Goal: Information Seeking & Learning: Check status

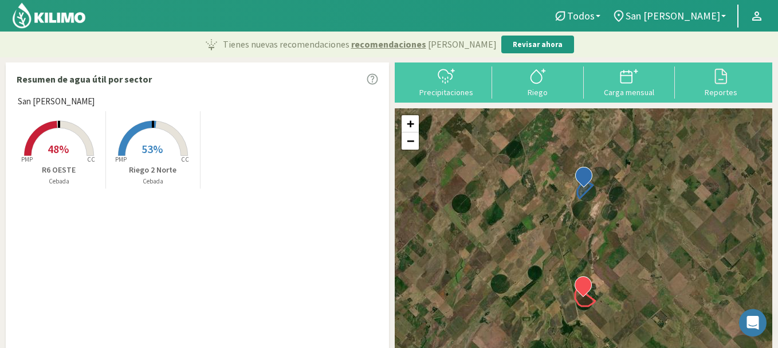
click at [56, 146] on span "48%" at bounding box center [58, 149] width 21 height 14
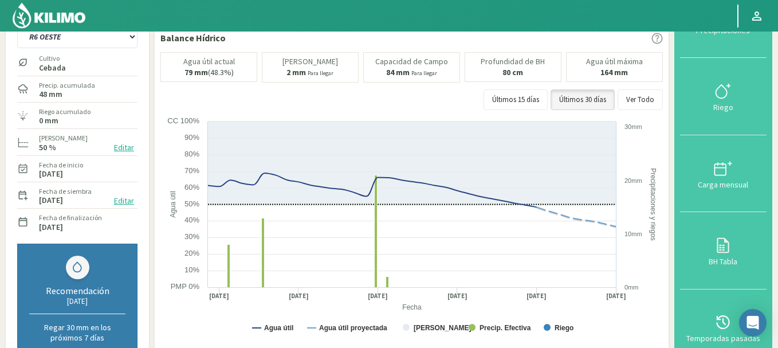
scroll to position [46, 0]
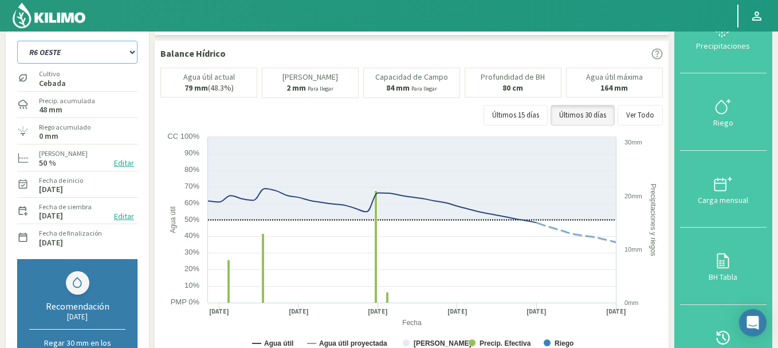
click at [76, 49] on select "R6 OESTE Riego 2 Norte" at bounding box center [77, 52] width 120 height 23
click at [17, 41] on select "R6 OESTE Riego 2 Norte" at bounding box center [77, 52] width 120 height 23
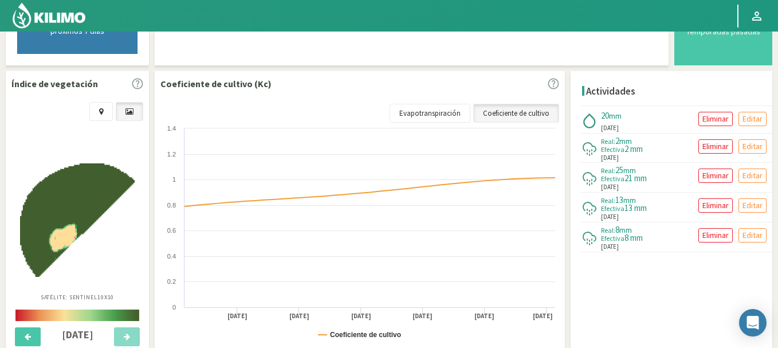
scroll to position [372, 0]
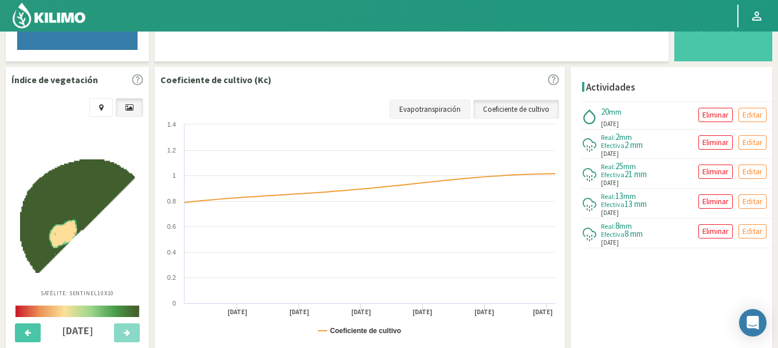
click at [441, 108] on link "Evapotranspiración" at bounding box center [430, 109] width 81 height 19
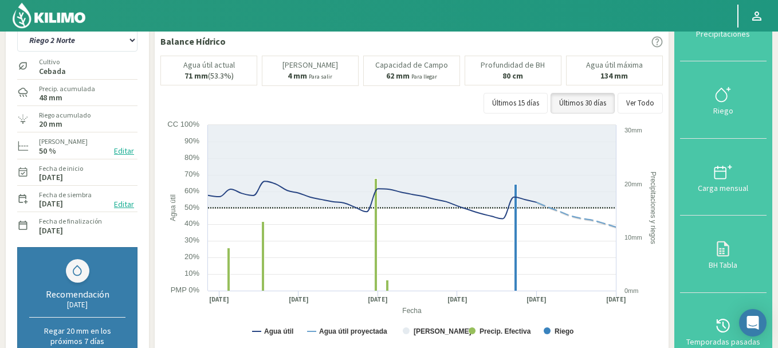
scroll to position [10, 0]
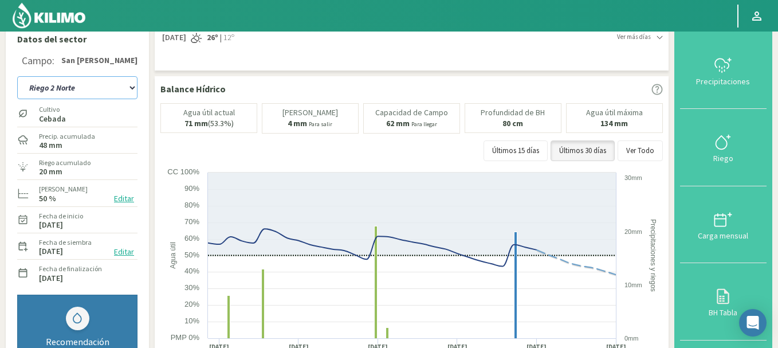
click at [62, 96] on select "R6 OESTE Riego 2 Norte" at bounding box center [77, 87] width 120 height 23
click at [17, 76] on select "R6 OESTE Riego 2 Norte" at bounding box center [77, 87] width 120 height 23
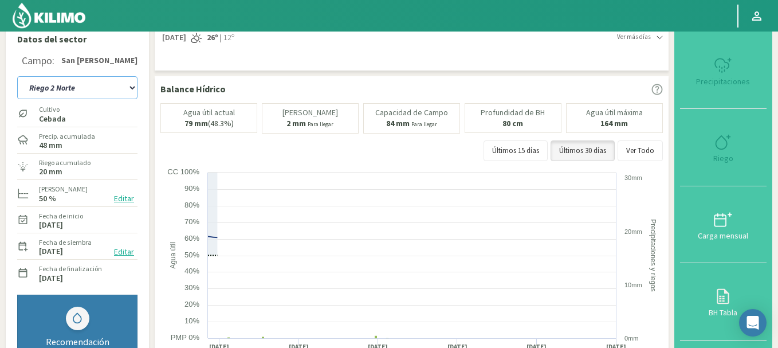
select select "4: Object"
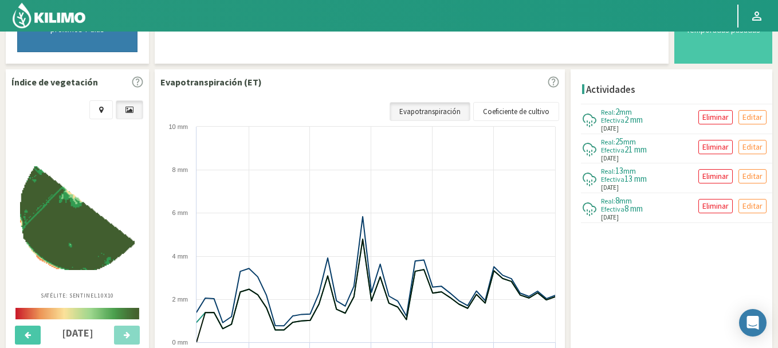
scroll to position [355, 0]
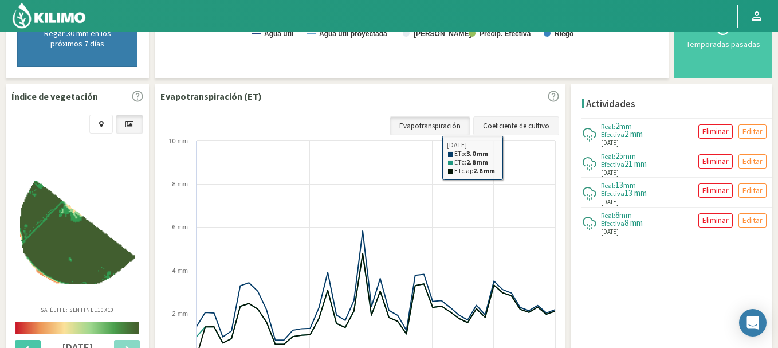
click at [522, 127] on link "Coeficiente de cultivo" at bounding box center [516, 125] width 86 height 19
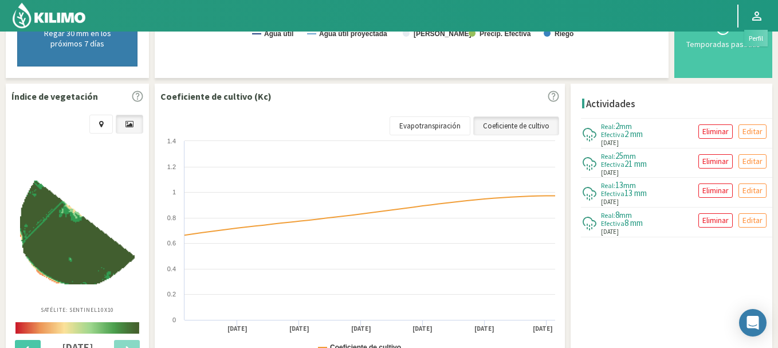
click at [764, 22] on link at bounding box center [756, 16] width 25 height 22
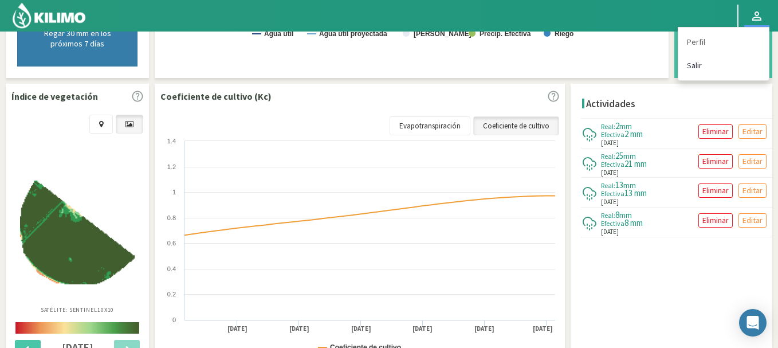
click at [704, 70] on link "Salir" at bounding box center [723, 65] width 91 height 23
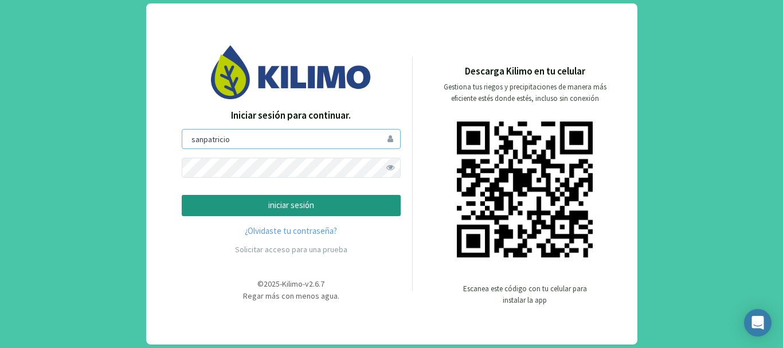
click at [297, 148] on input "sanpatricio" at bounding box center [291, 139] width 219 height 20
type input "saima"
click at [262, 142] on input "saima" at bounding box center [291, 139] width 219 height 20
click at [284, 201] on p "iniciar sesión" at bounding box center [290, 205] width 199 height 13
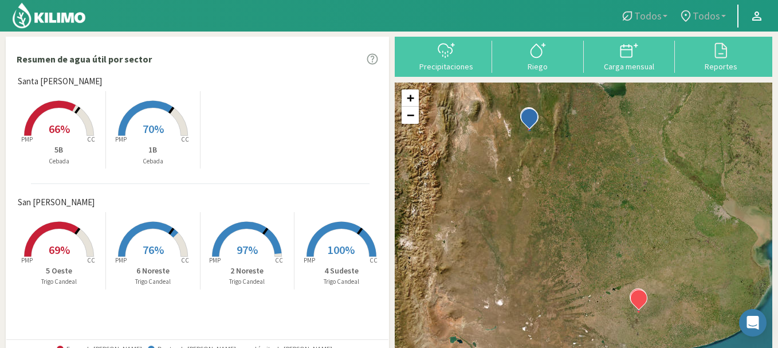
click at [46, 113] on rect at bounding box center [59, 137] width 92 height 92
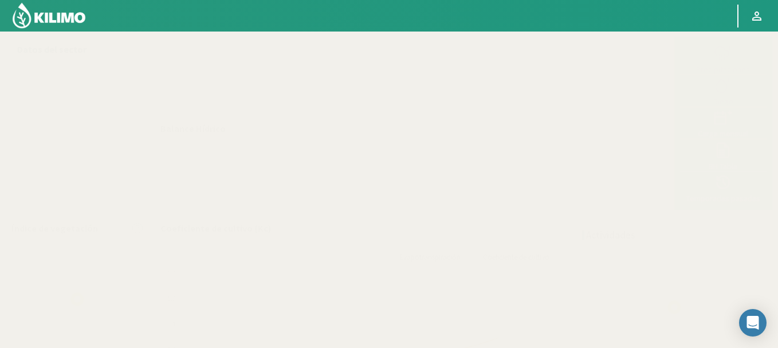
select select "1: Object"
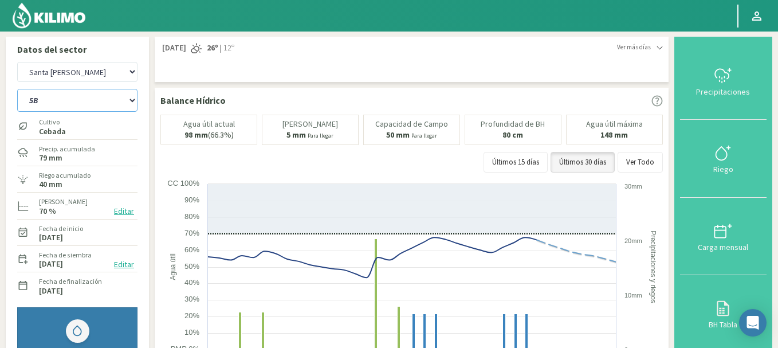
click at [76, 90] on select "1B 5B" at bounding box center [77, 100] width 120 height 23
select select "0: Object"
click at [17, 89] on select "1B 5B" at bounding box center [77, 100] width 120 height 23
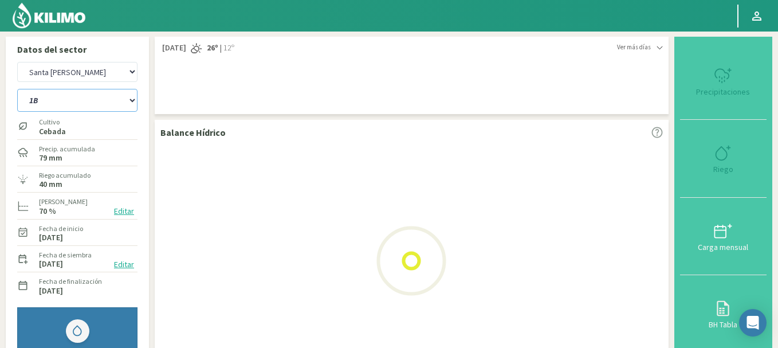
select select "3: Object"
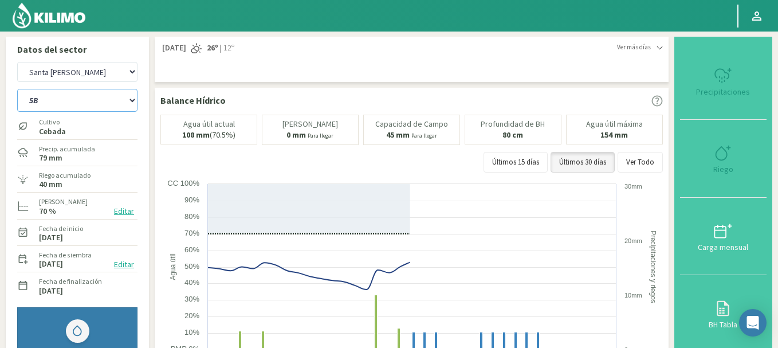
select select "2: Object"
